Goal: Information Seeking & Learning: Learn about a topic

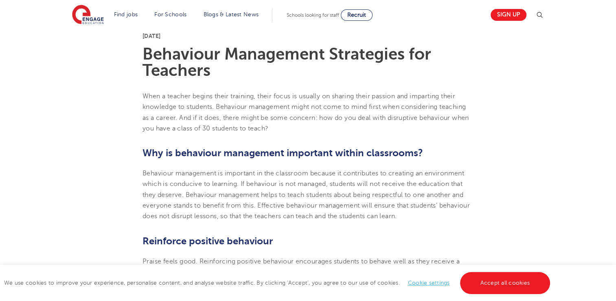
scroll to position [210, 0]
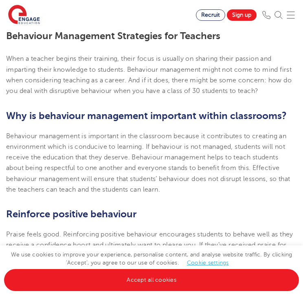
scroll to position [222, 0]
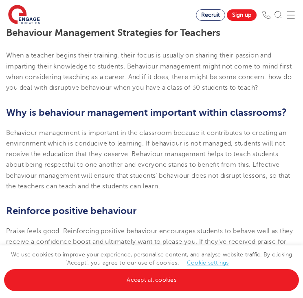
drag, startPoint x: 6, startPoint y: 132, endPoint x: 166, endPoint y: 185, distance: 168.7
click at [166, 185] on p "Behaviour management is important in the classroom because it contributes to cr…" at bounding box center [151, 160] width 291 height 64
copy span "Behaviour management is important in the classroom because it contributes to cr…"
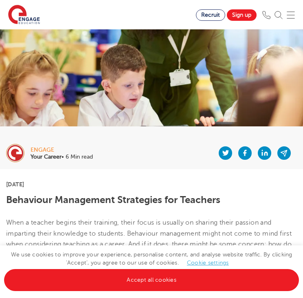
scroll to position [55, 0]
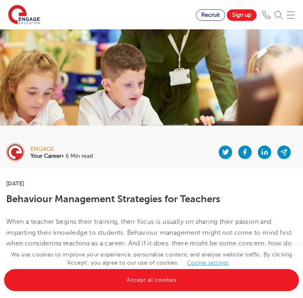
click at [245, 194] on h1 "Behaviour Management Strategies for Teachers" at bounding box center [151, 199] width 291 height 11
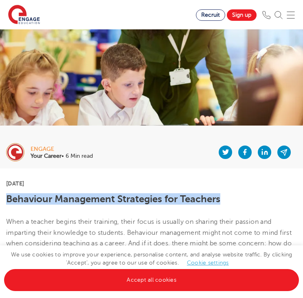
drag, startPoint x: 233, startPoint y: 199, endPoint x: 7, endPoint y: 193, distance: 226.2
click at [7, 194] on h1 "Behaviour Management Strategies for Teachers" at bounding box center [151, 199] width 291 height 11
copy h1 "Behaviour Management Strategies for Teachers"
